Goal: Information Seeking & Learning: Learn about a topic

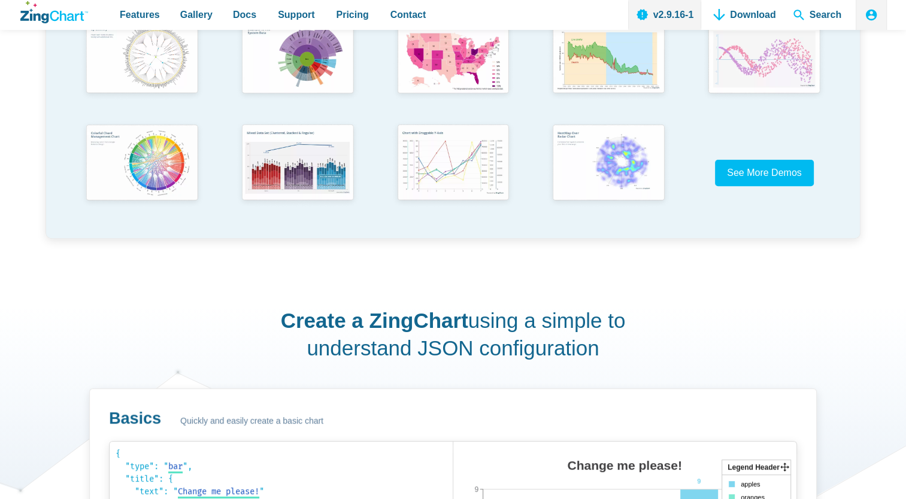
scroll to position [419, 0]
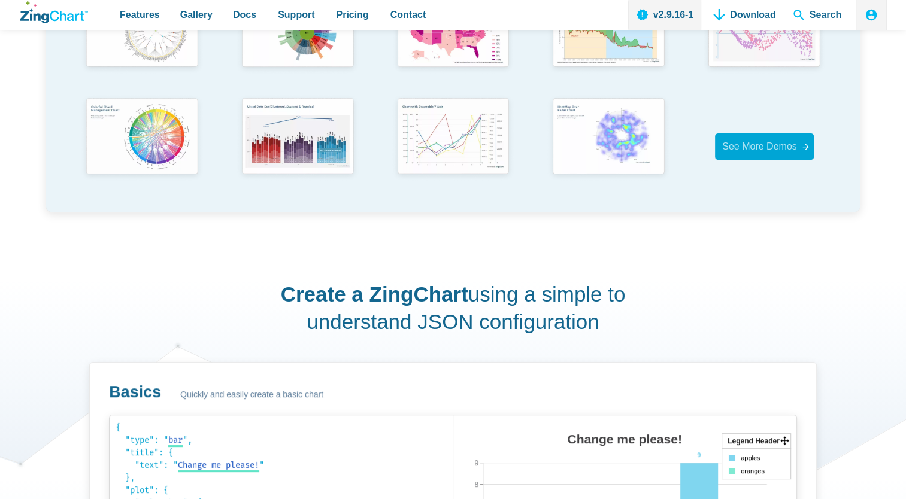
click at [782, 142] on span "See More Demos" at bounding box center [759, 146] width 75 height 10
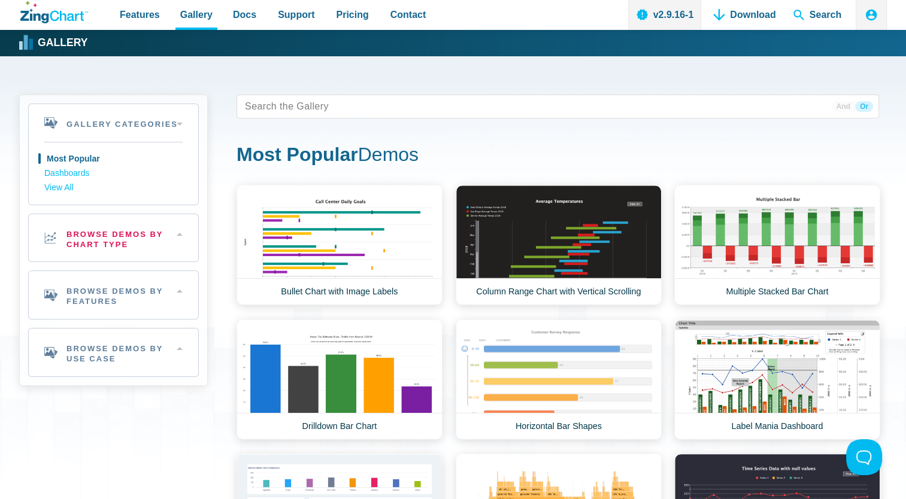
click at [147, 238] on h2 "Browse Demos By Chart Type" at bounding box center [113, 238] width 169 height 48
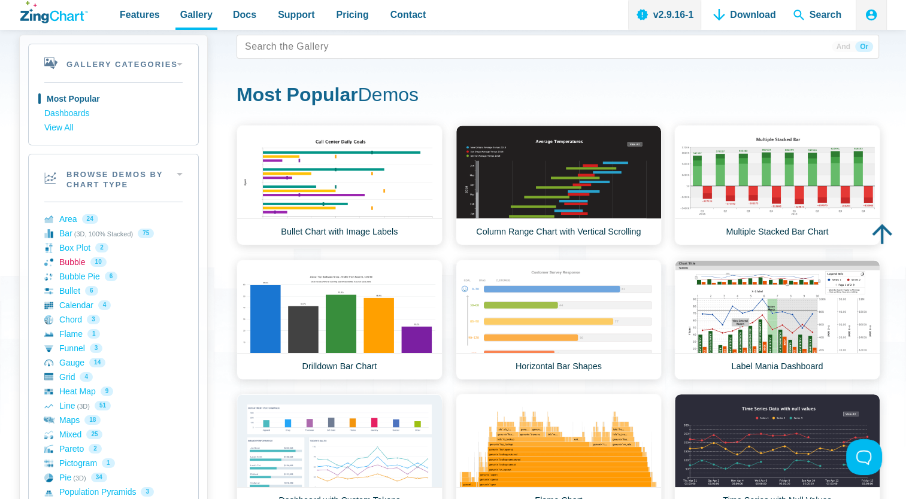
click at [74, 262] on link "Bubble 10" at bounding box center [113, 262] width 138 height 14
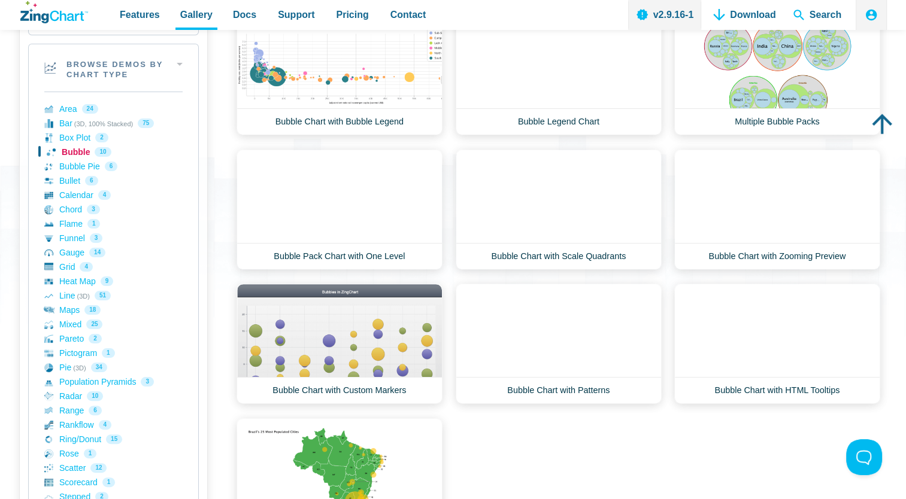
scroll to position [180, 0]
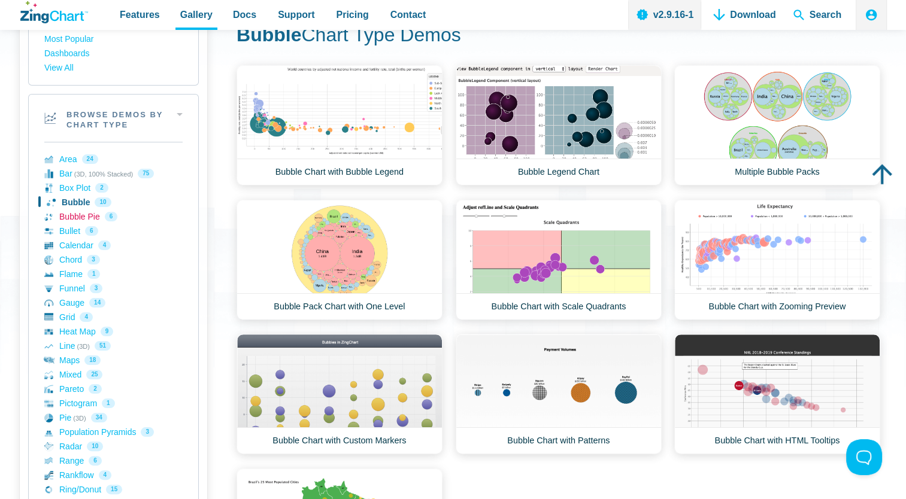
click at [72, 219] on link "Bubble Pie 6" at bounding box center [113, 217] width 138 height 14
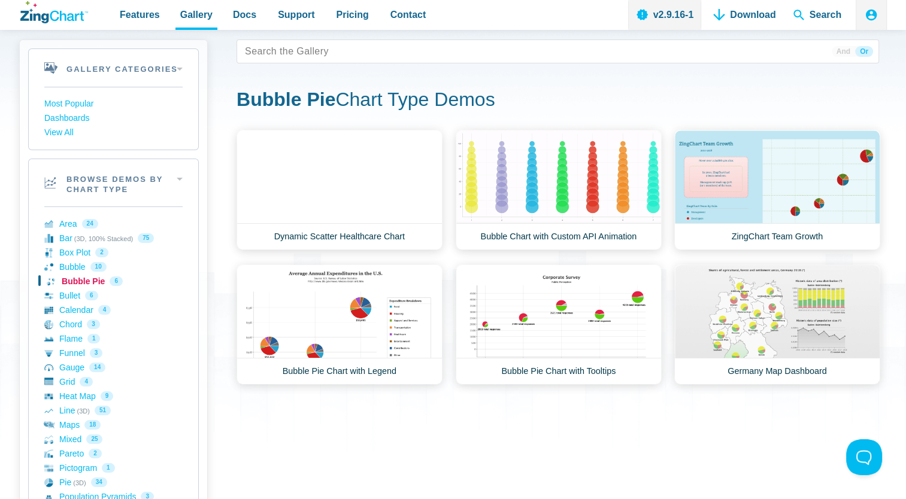
scroll to position [120, 0]
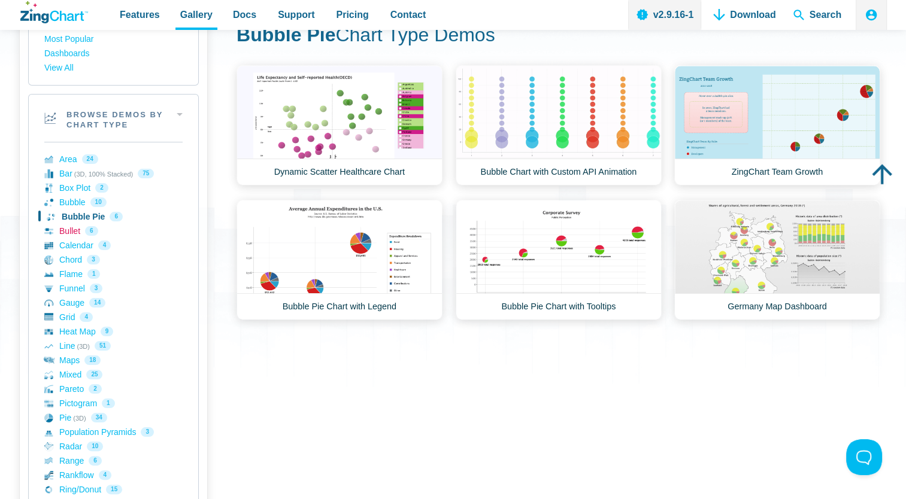
click at [86, 233] on link "Bullet 6" at bounding box center [113, 231] width 138 height 14
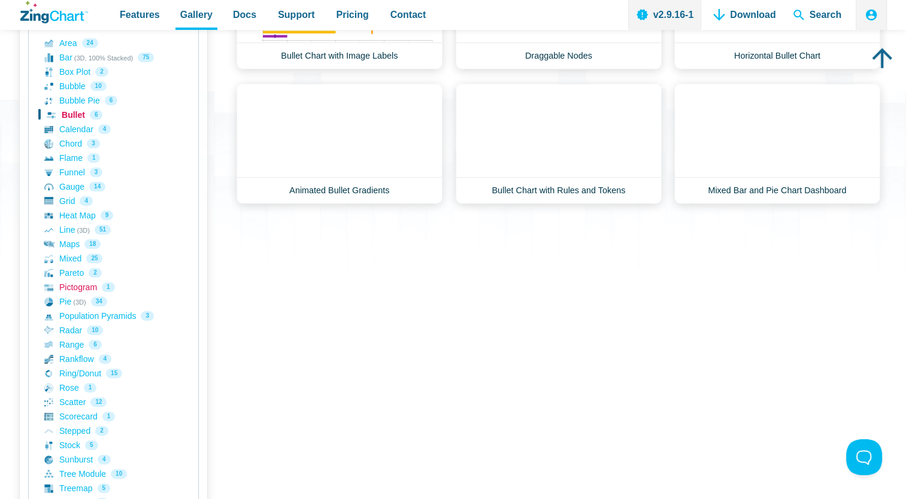
scroll to position [120, 0]
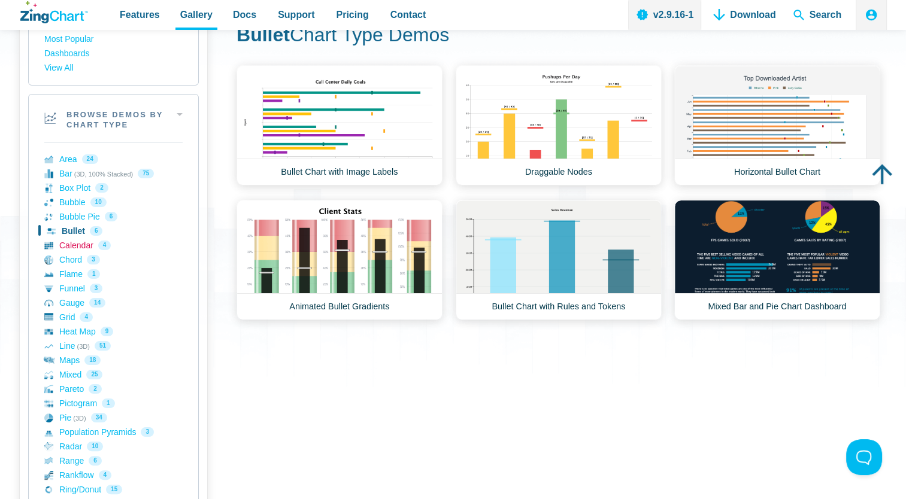
click at [66, 244] on link "Calendar 4" at bounding box center [113, 245] width 138 height 14
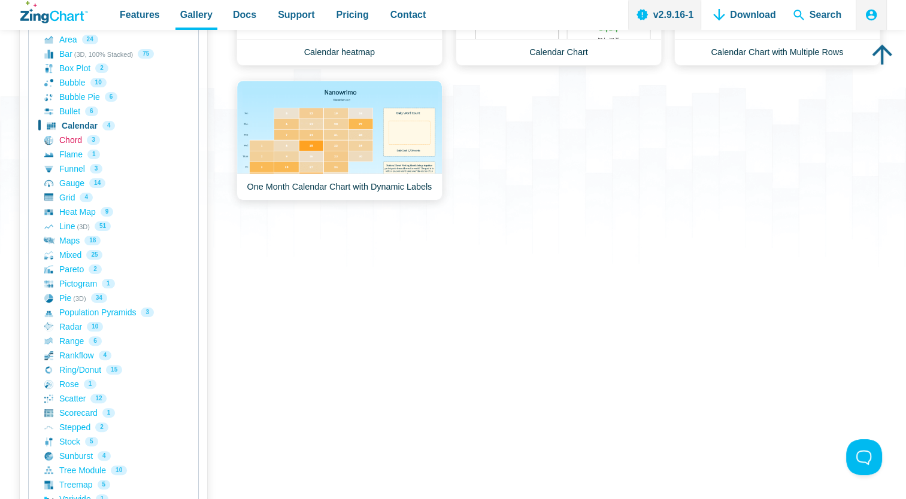
click at [77, 142] on link "Chord 3" at bounding box center [113, 140] width 138 height 14
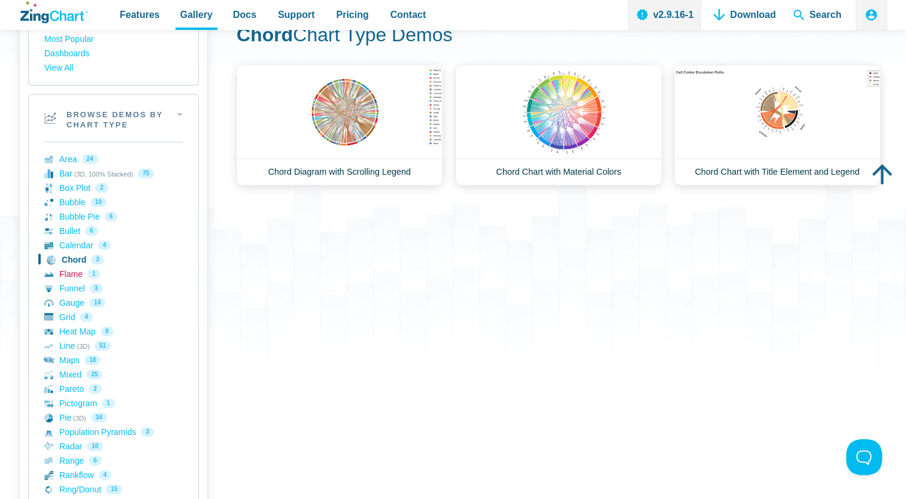
click at [81, 269] on link "Flame 1" at bounding box center [113, 274] width 138 height 14
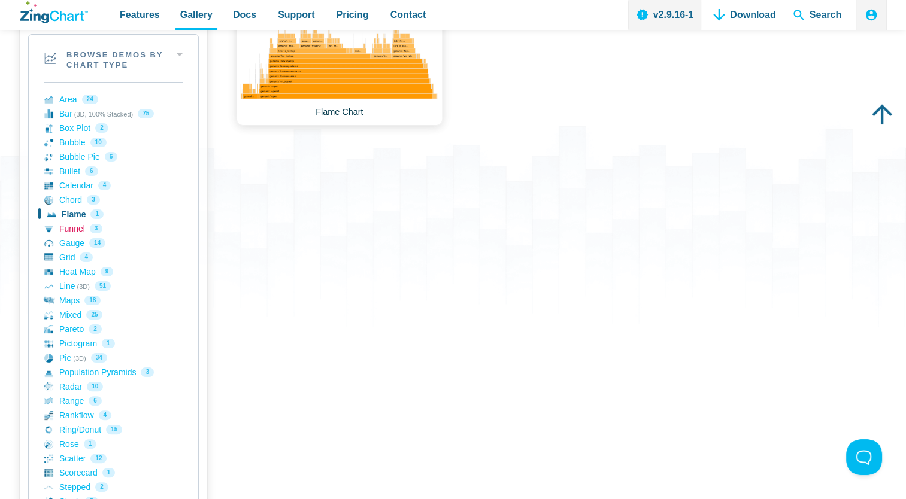
click at [68, 226] on link "Funnel 3" at bounding box center [113, 229] width 138 height 14
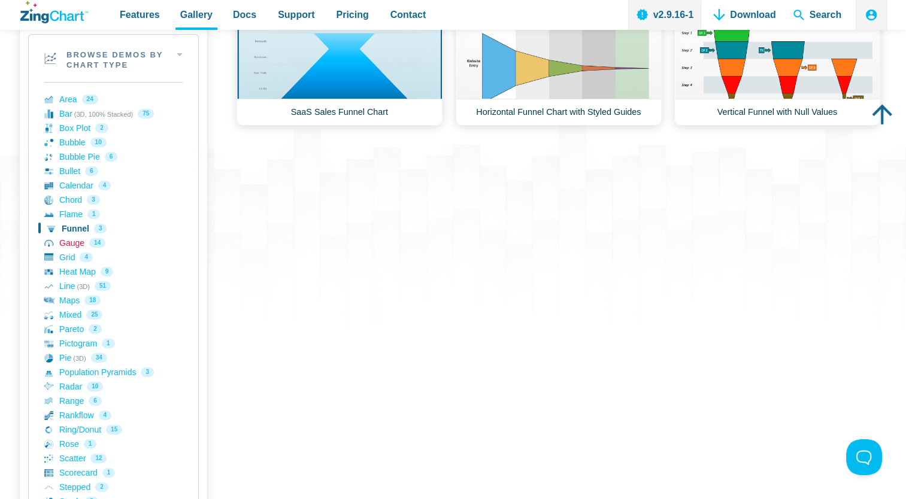
click at [71, 242] on link "Gauge 14" at bounding box center [113, 243] width 138 height 14
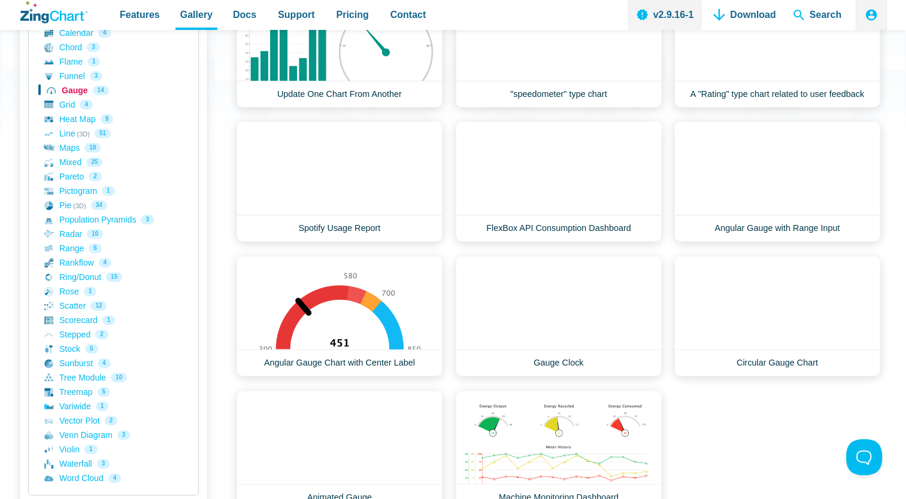
scroll to position [359, 0]
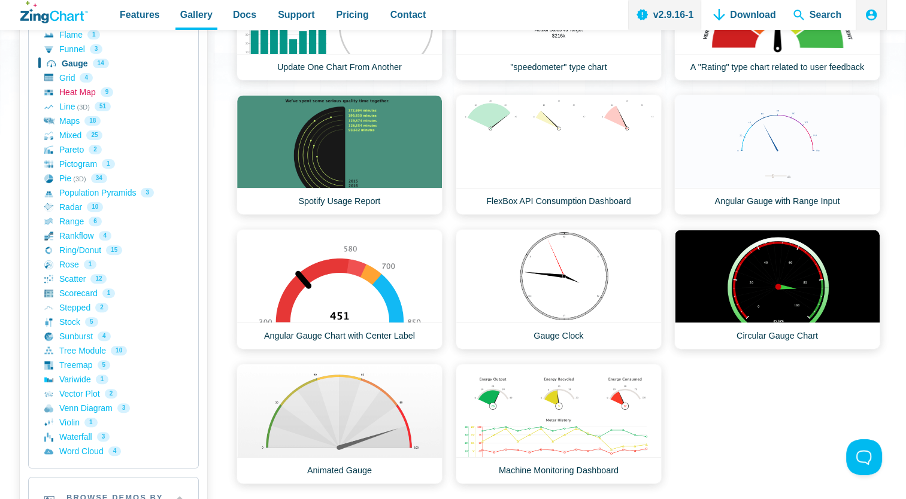
click at [62, 93] on link "Heat Map 9" at bounding box center [113, 92] width 138 height 14
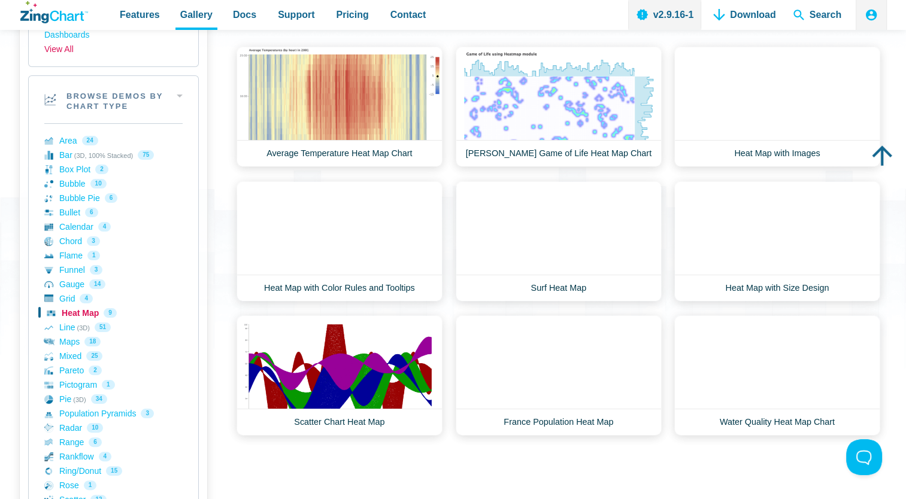
scroll to position [180, 0]
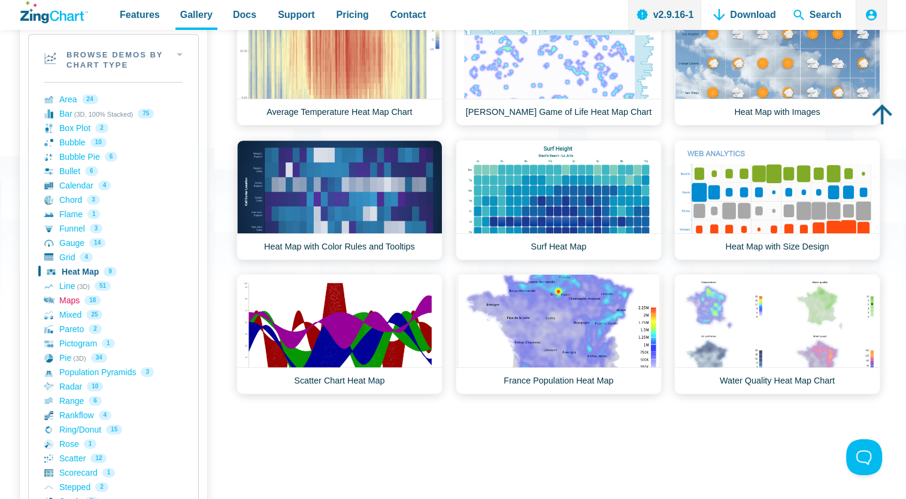
click at [70, 296] on link "Maps 18" at bounding box center [113, 300] width 138 height 14
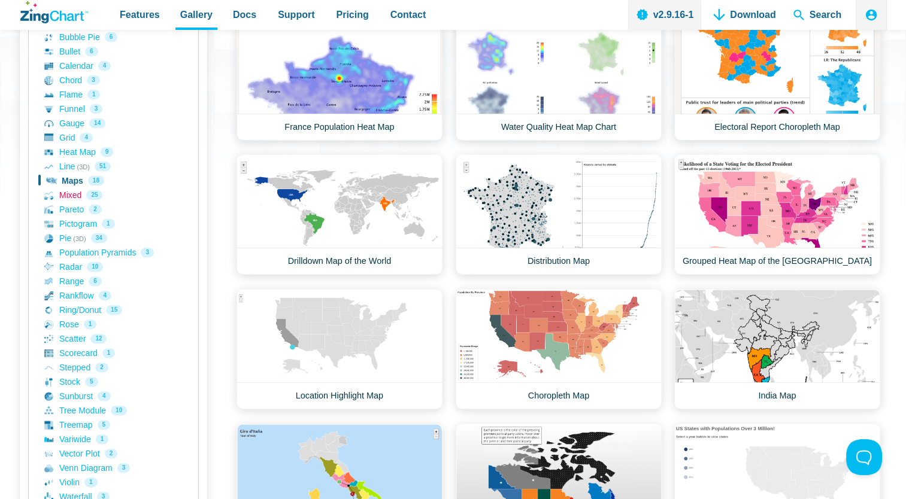
click at [71, 200] on link "Mixed 25" at bounding box center [113, 195] width 138 height 14
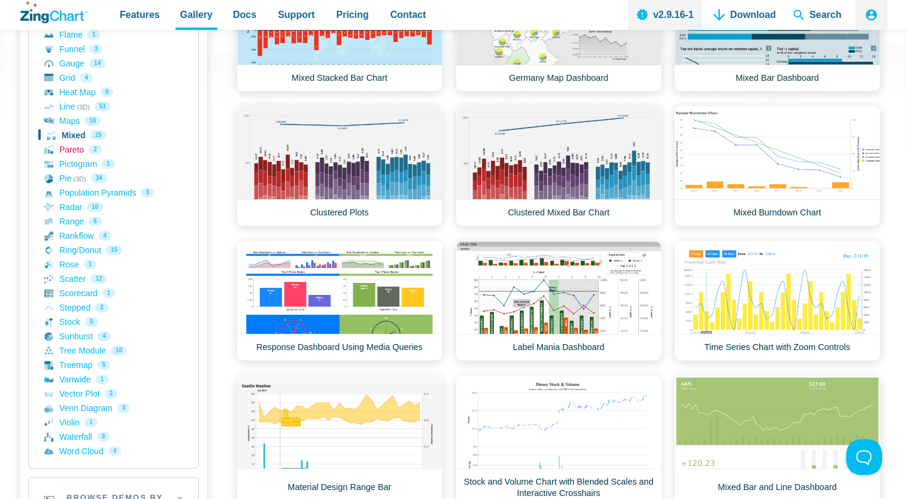
click at [65, 149] on link "Pareto 2" at bounding box center [113, 150] width 138 height 14
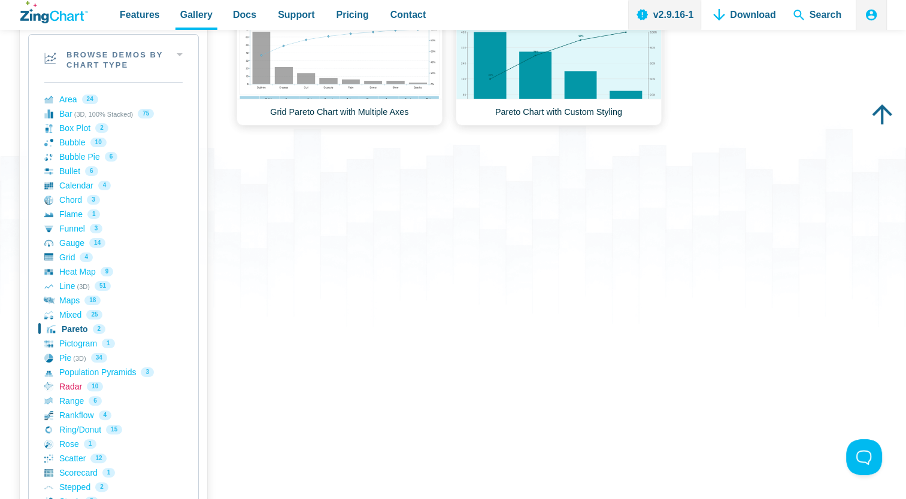
click at [76, 380] on link "Radar 10" at bounding box center [113, 387] width 138 height 14
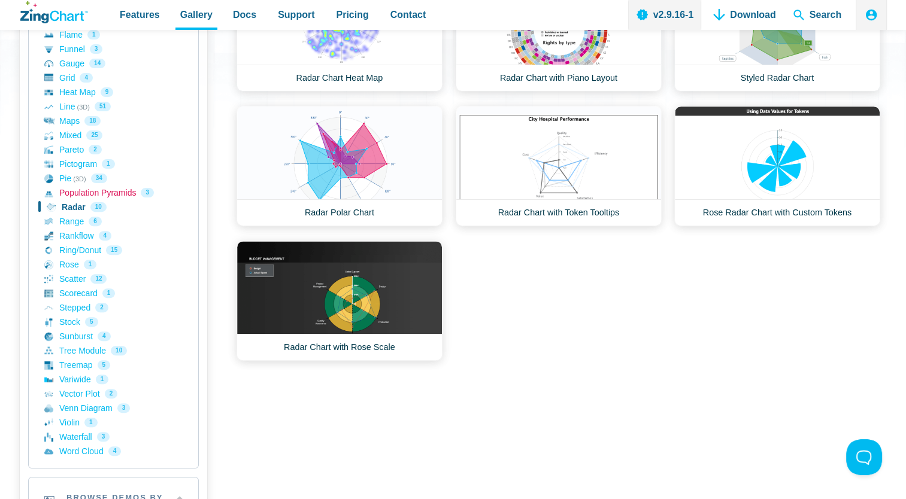
click at [84, 190] on link "Population Pyramids 3" at bounding box center [113, 193] width 138 height 14
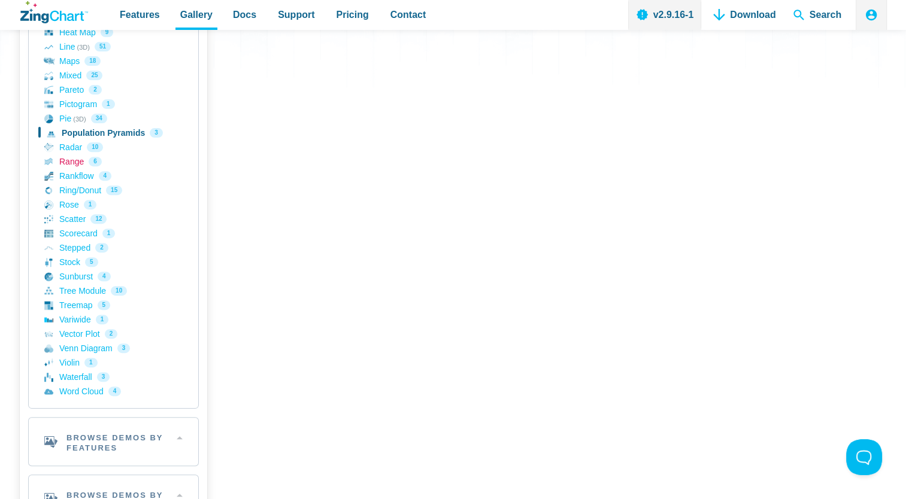
click at [74, 164] on link "Range 6" at bounding box center [113, 162] width 138 height 14
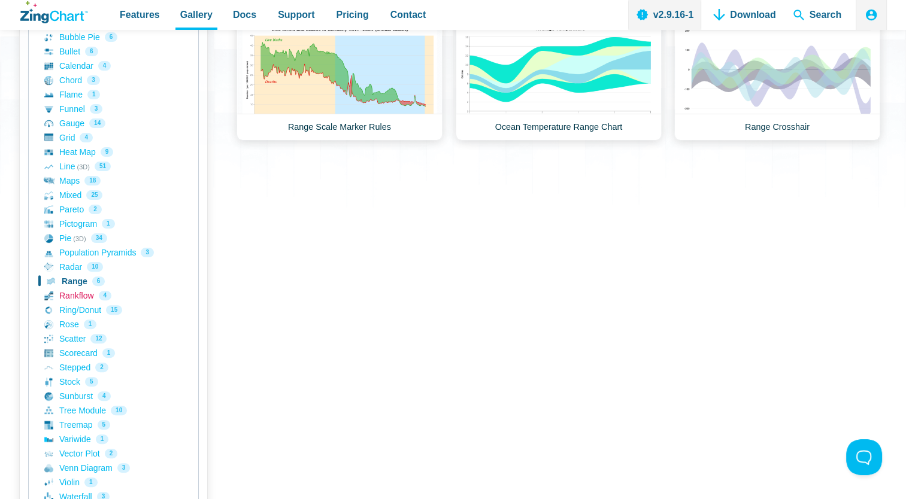
click at [72, 293] on link "Rankflow 4" at bounding box center [113, 296] width 138 height 14
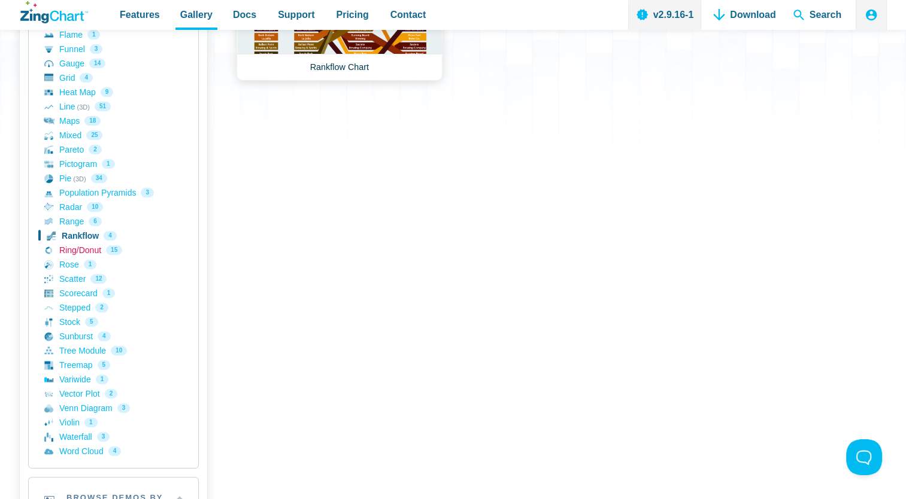
click at [77, 253] on link "Ring/Donut 15" at bounding box center [113, 250] width 138 height 14
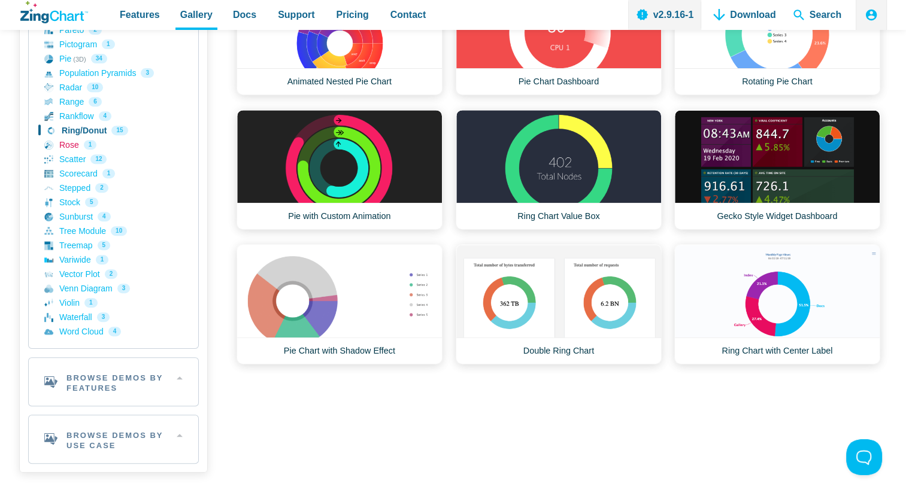
click at [71, 146] on link "Rose 1" at bounding box center [113, 145] width 138 height 14
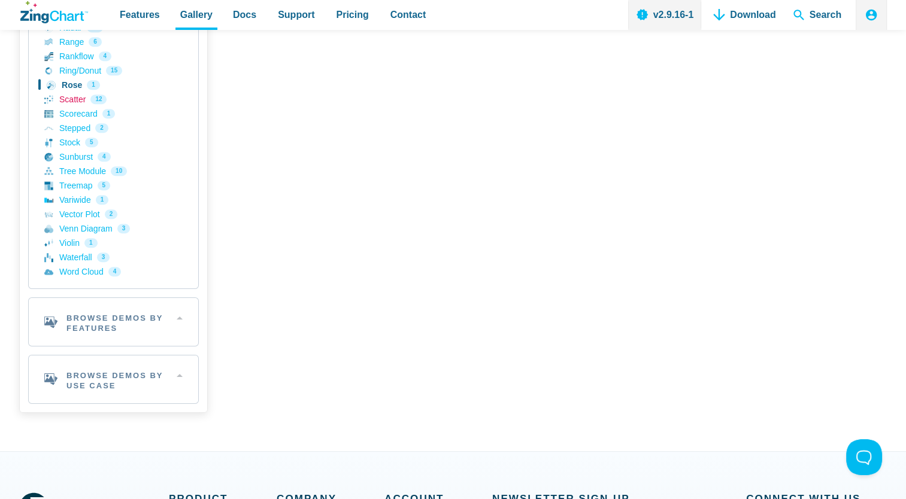
click at [73, 98] on link "Scatter 12" at bounding box center [113, 99] width 138 height 14
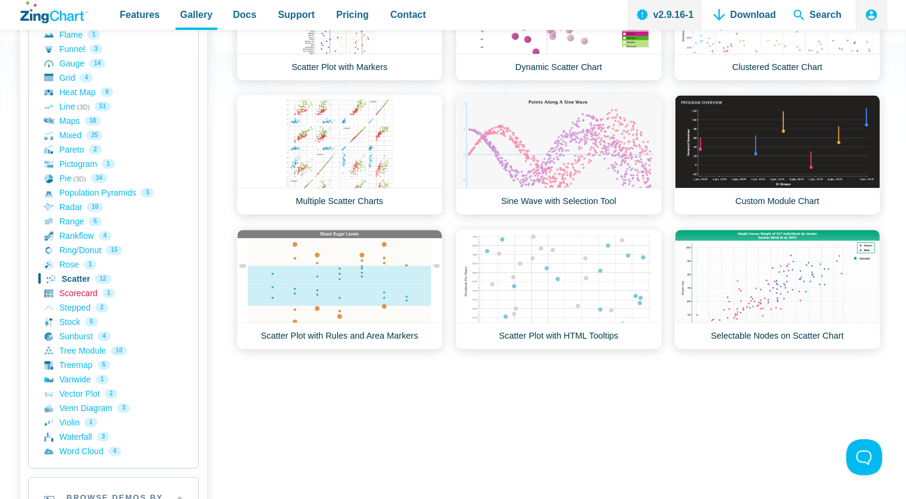
click at [64, 293] on link "Scorecard 1" at bounding box center [113, 293] width 138 height 14
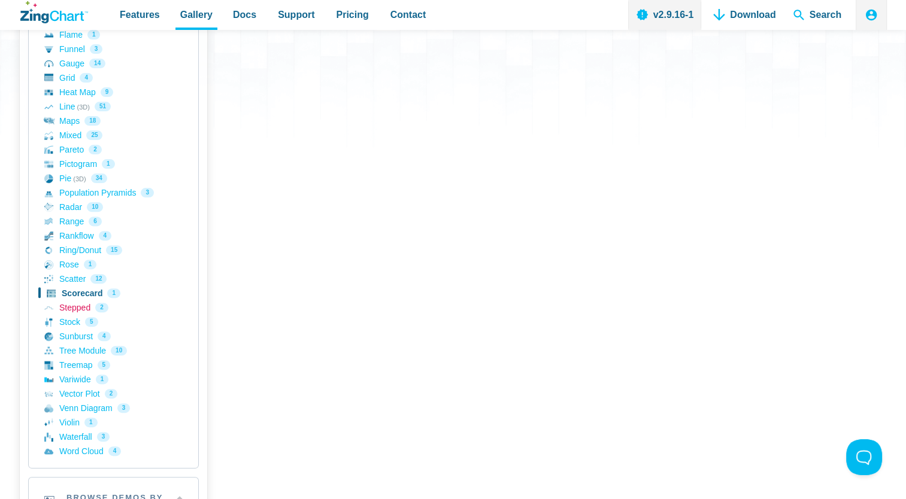
click at [71, 308] on link "Stepped 2" at bounding box center [113, 308] width 138 height 14
click at [71, 319] on link "Stock 5" at bounding box center [113, 322] width 138 height 14
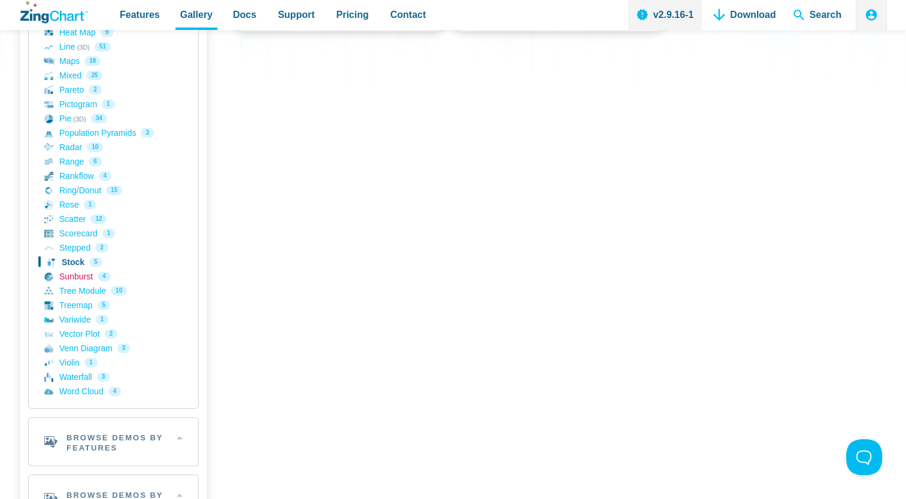
click at [74, 269] on link "Sunburst 4" at bounding box center [113, 276] width 138 height 14
click at [69, 301] on link "Treemap 5" at bounding box center [113, 305] width 138 height 14
click at [73, 289] on link "Tree Module 10" at bounding box center [113, 291] width 138 height 14
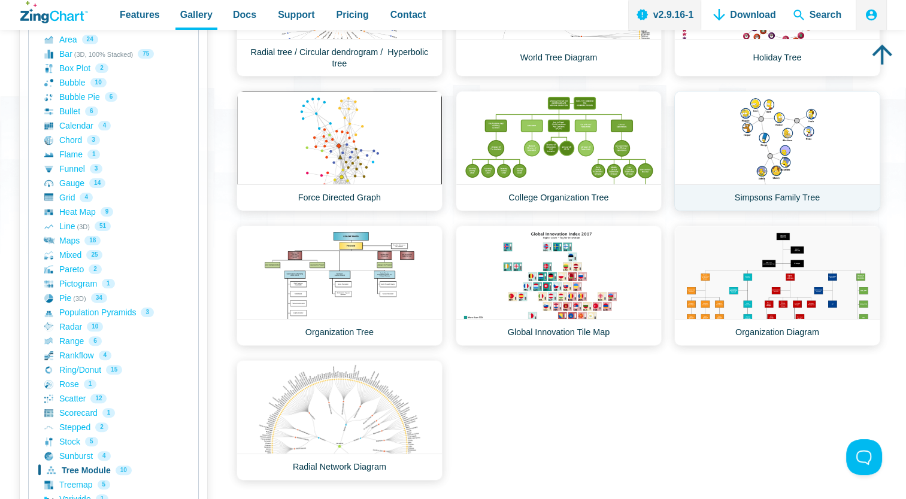
click at [711, 163] on link "Simpsons Family Tree" at bounding box center [777, 151] width 206 height 120
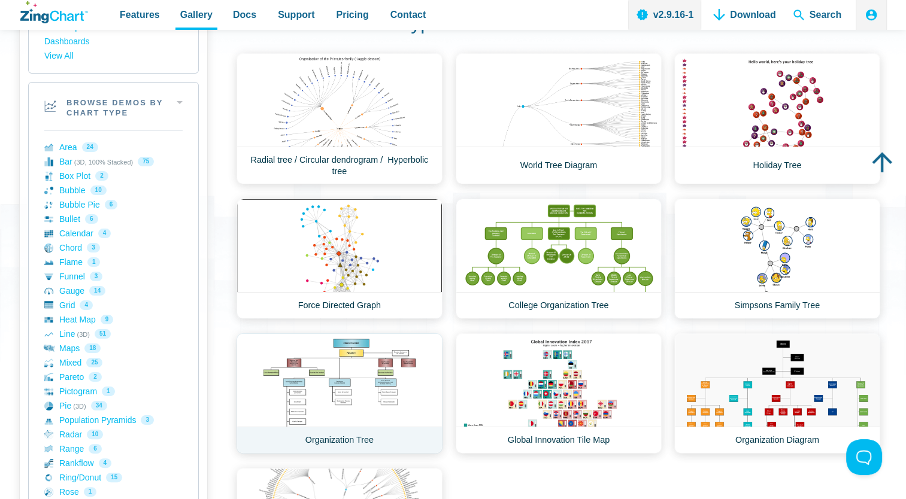
scroll to position [60, 0]
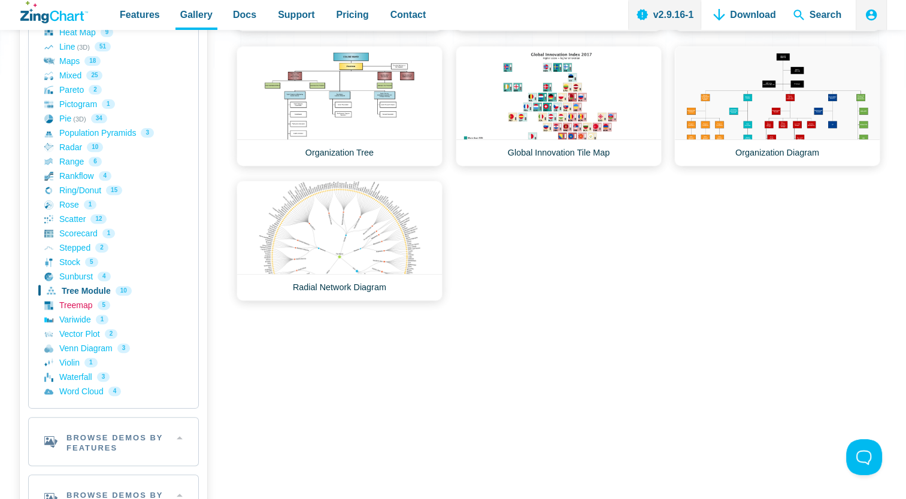
click at [72, 307] on link "Treemap 5" at bounding box center [113, 305] width 138 height 14
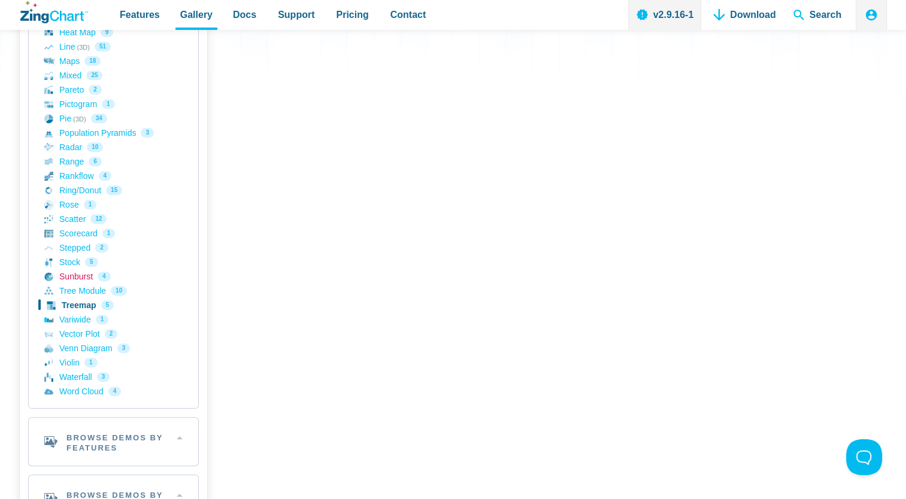
click at [69, 278] on link "Sunburst 4" at bounding box center [113, 276] width 138 height 14
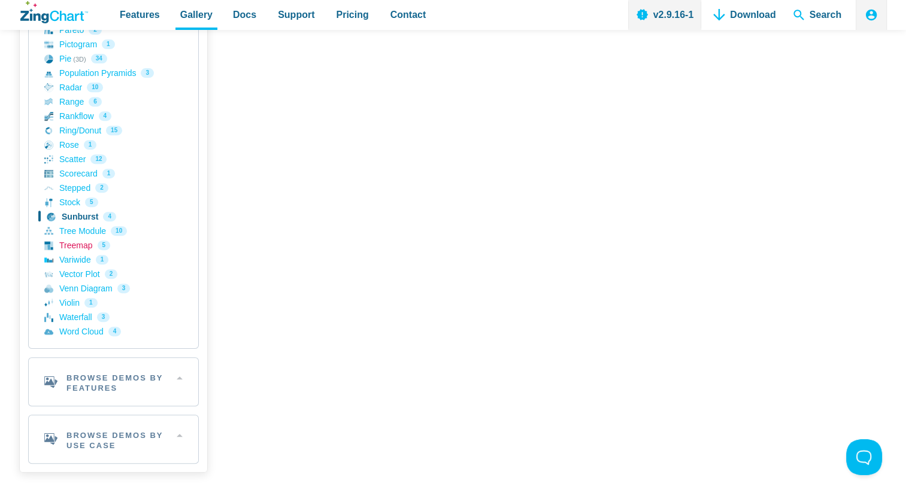
click at [79, 247] on link "Treemap 5" at bounding box center [113, 245] width 138 height 14
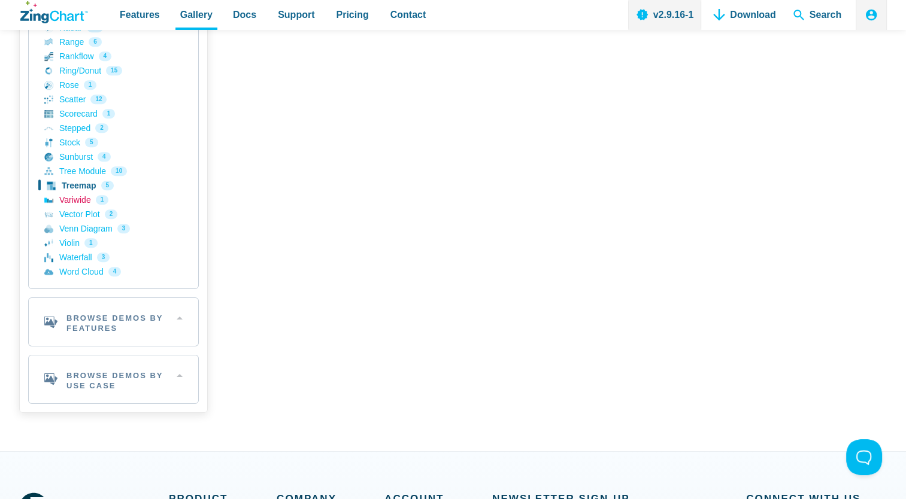
click at [72, 204] on link "Variwide 1" at bounding box center [113, 200] width 138 height 14
click at [72, 213] on link "Vector Plot 2" at bounding box center [113, 214] width 138 height 14
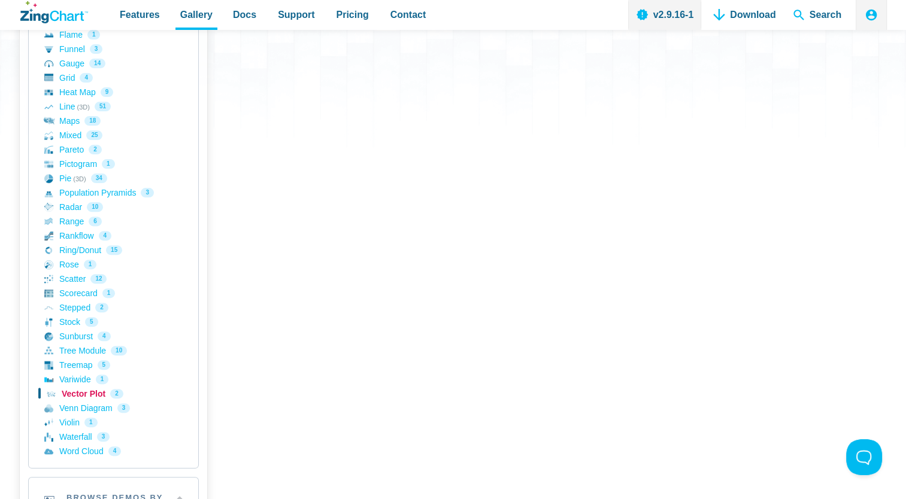
scroll to position [659, 0]
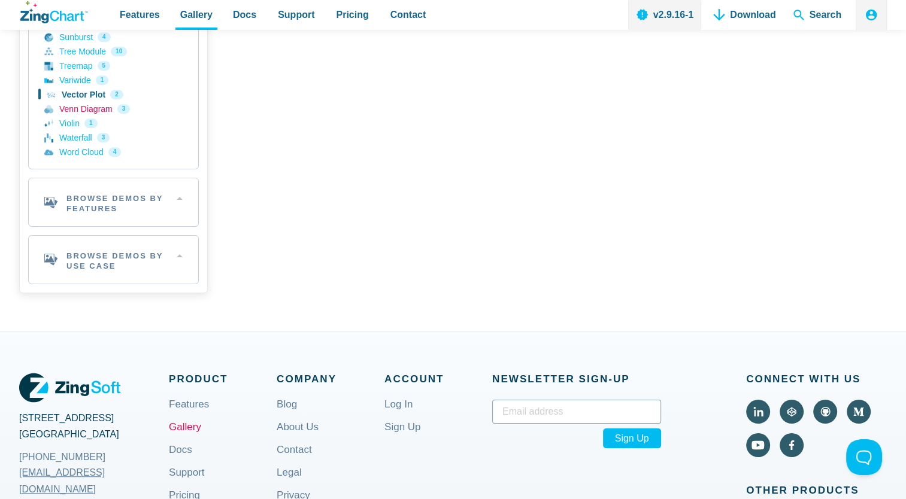
click at [90, 109] on link "Venn Diagram 3" at bounding box center [113, 109] width 138 height 14
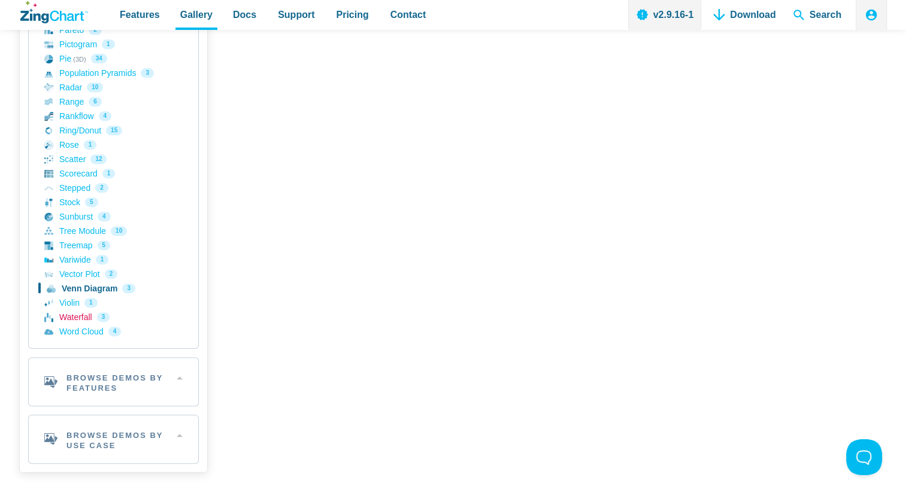
click at [69, 322] on link "Waterfall 3" at bounding box center [113, 317] width 138 height 14
click at [83, 327] on link "Word Cloud 4" at bounding box center [113, 332] width 138 height 14
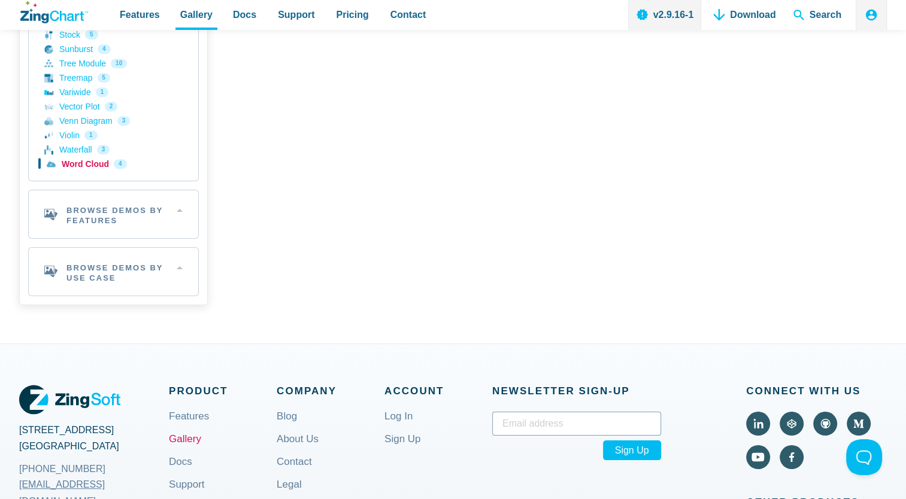
scroll to position [659, 0]
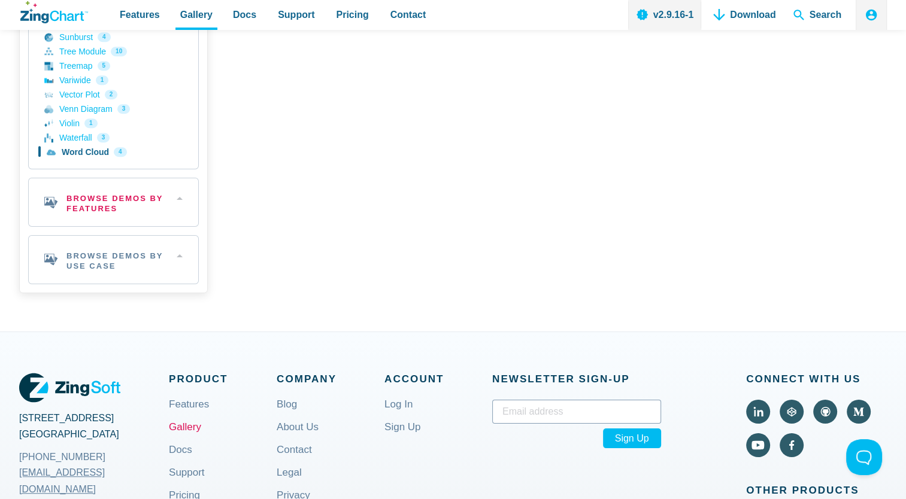
click at [120, 207] on h2 "Browse Demos By Features" at bounding box center [113, 202] width 169 height 48
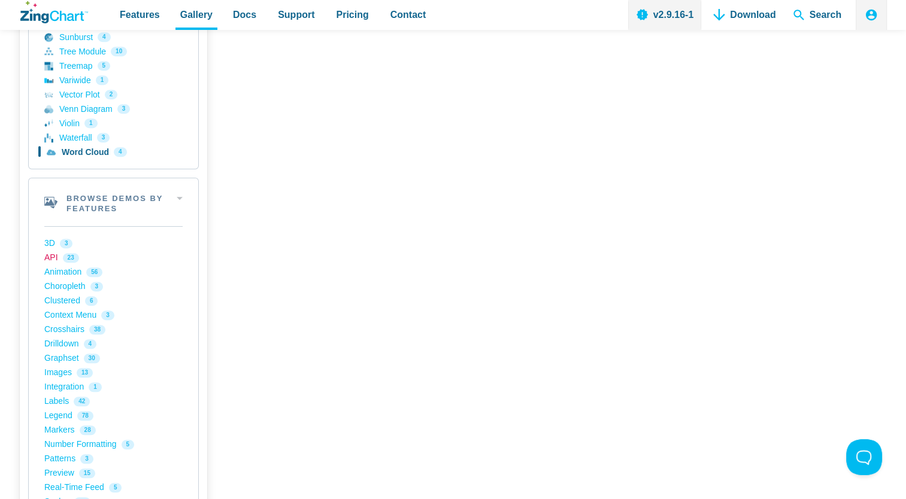
click at [54, 261] on link "API 23" at bounding box center [113, 258] width 138 height 14
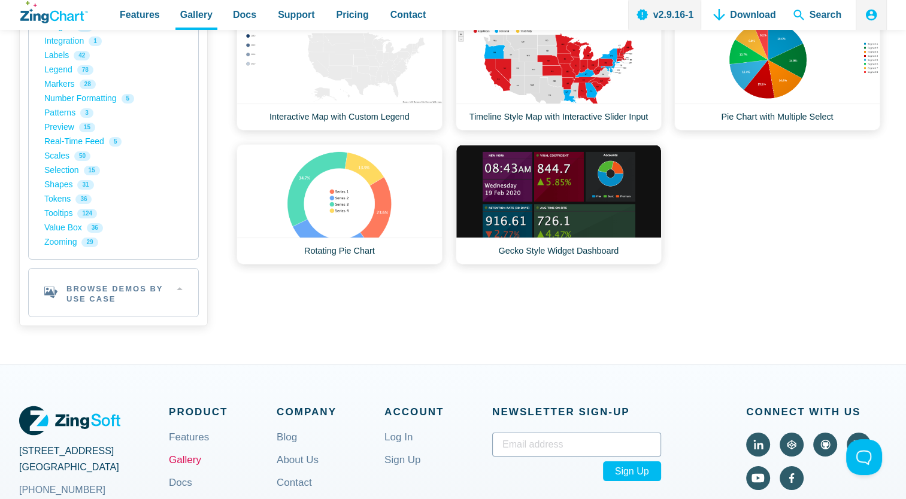
scroll to position [1018, 0]
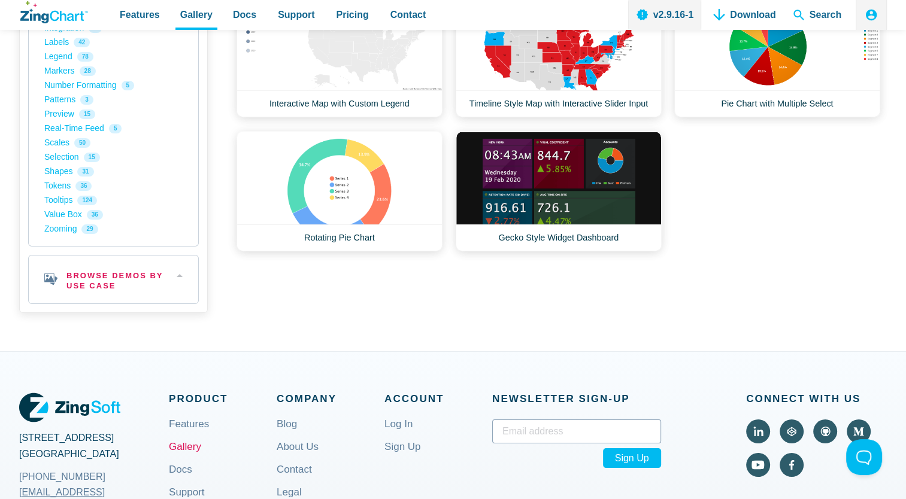
click at [131, 293] on h2 "Browse Demos By Use Case" at bounding box center [113, 280] width 169 height 48
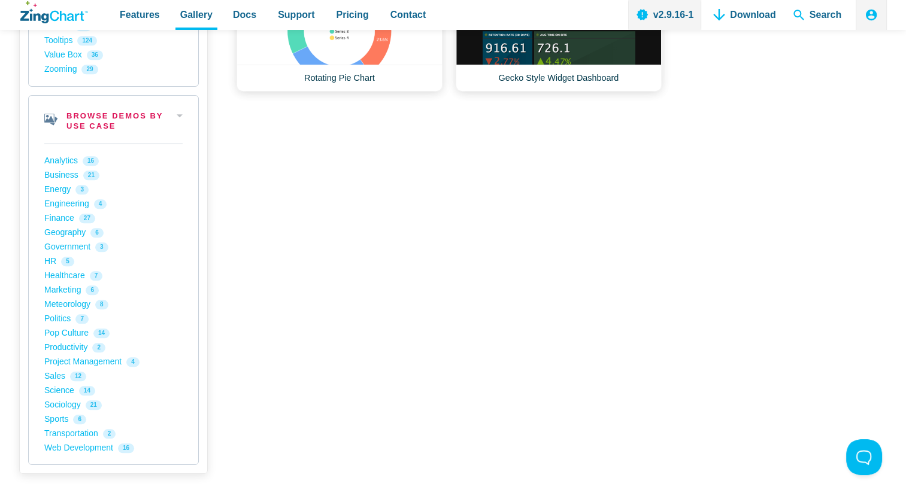
scroll to position [1198, 0]
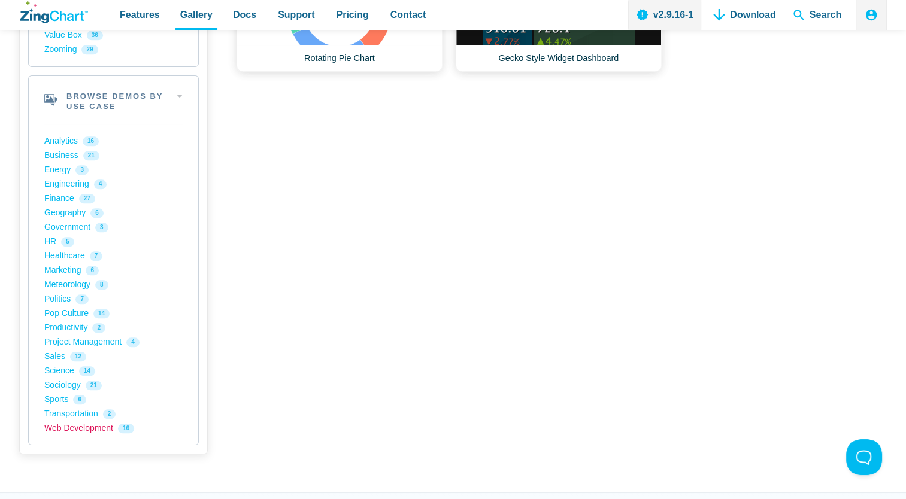
click at [79, 422] on link "Web Development 16" at bounding box center [113, 429] width 138 height 14
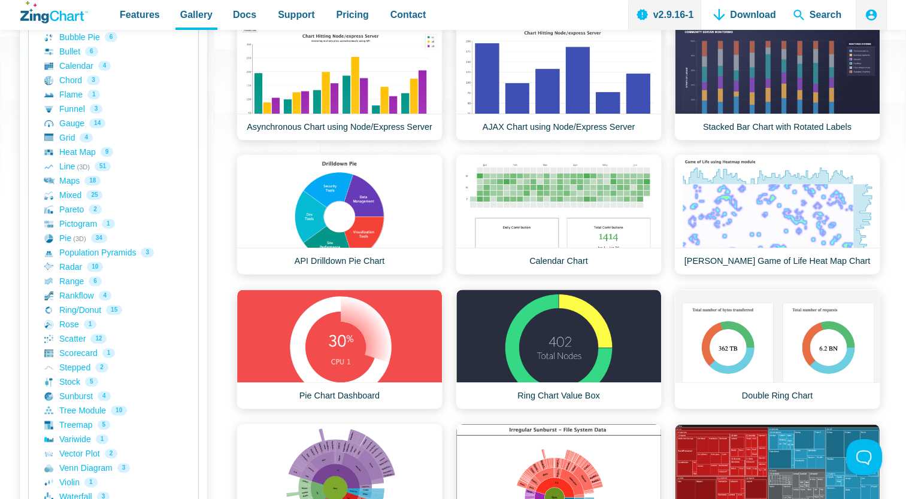
scroll to position [121, 0]
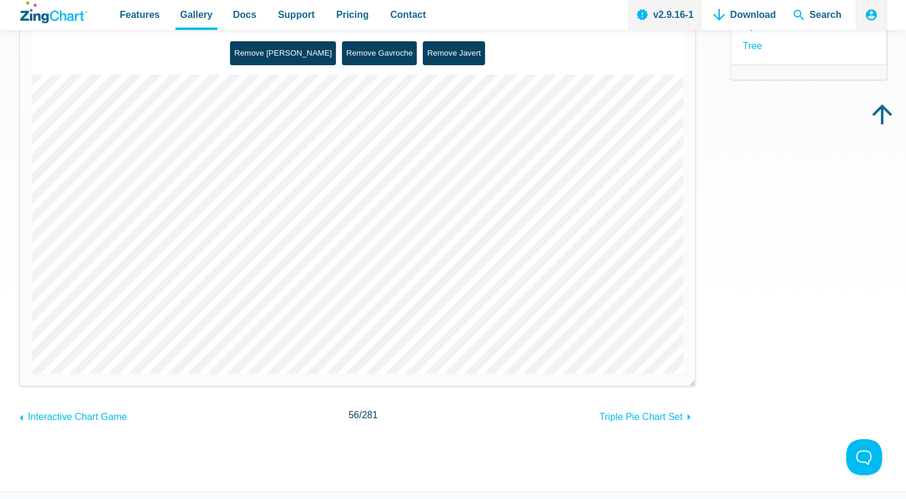
click at [404, 129] on img "App Content" at bounding box center [292, 224] width 521 height 299
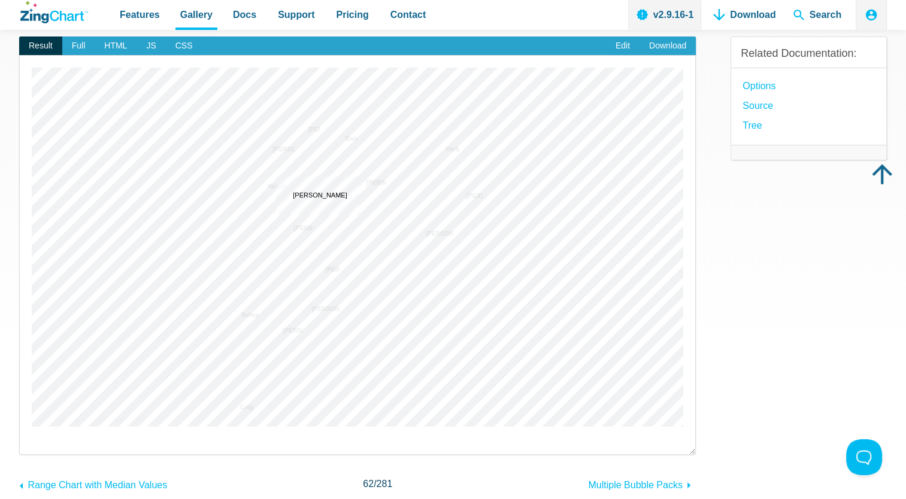
click at [32, 427] on area "Marge Simpson" at bounding box center [32, 427] width 0 height 0
click at [32, 427] on area "Ling Bouvier" at bounding box center [32, 427] width 0 height 0
